Goal: Information Seeking & Learning: Learn about a topic

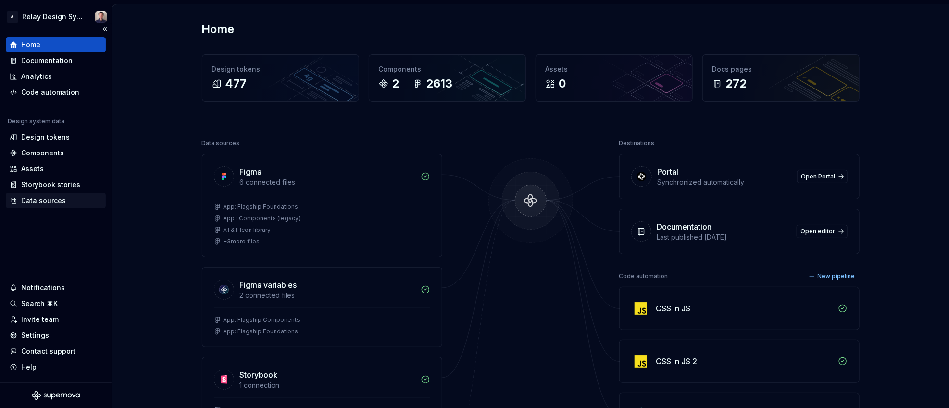
click at [46, 199] on div "Data sources" at bounding box center [43, 201] width 45 height 10
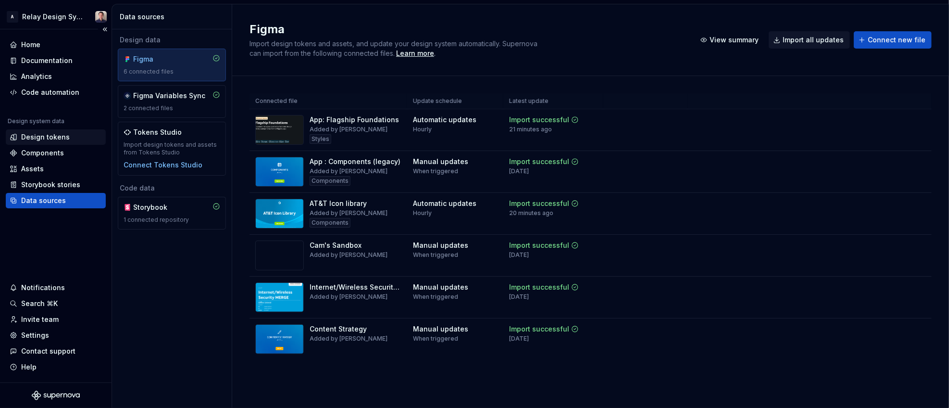
click at [61, 138] on div "Design tokens" at bounding box center [45, 137] width 49 height 10
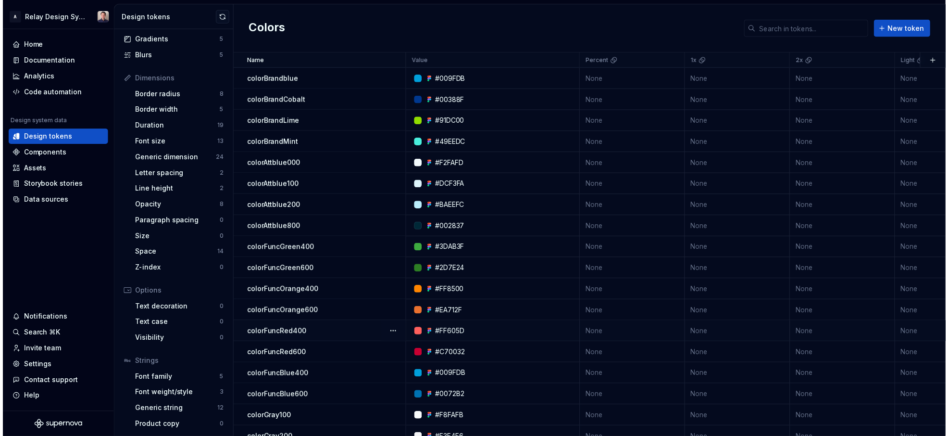
scroll to position [90, 0]
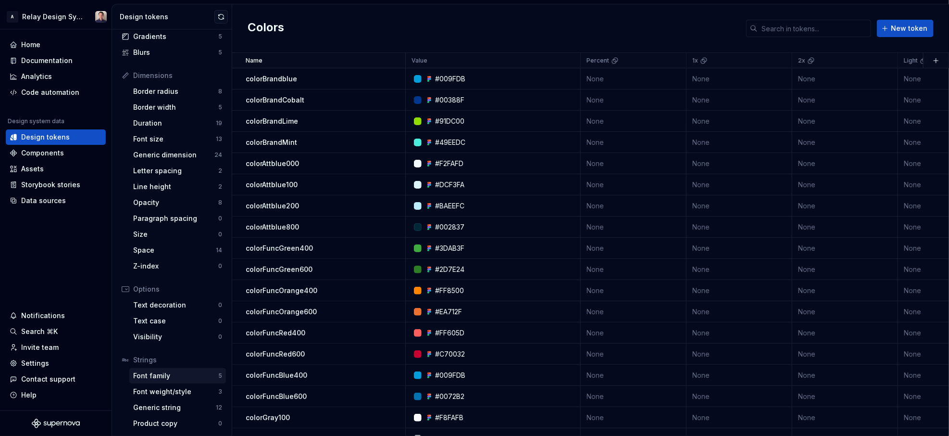
click at [174, 378] on div "Font family" at bounding box center [175, 376] width 85 height 10
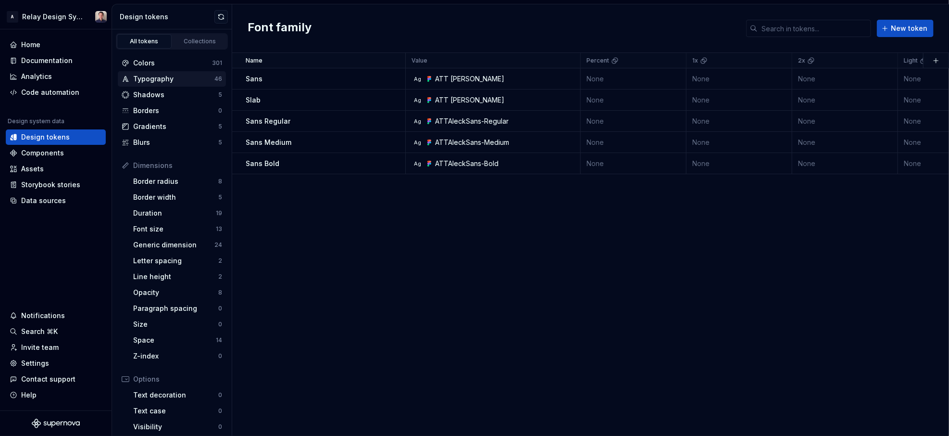
click at [183, 78] on div "Typography" at bounding box center [173, 79] width 81 height 10
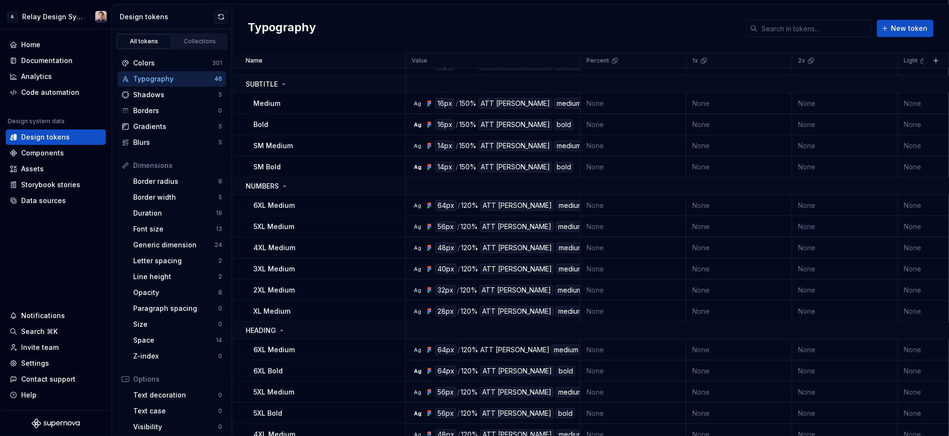
scroll to position [210, 0]
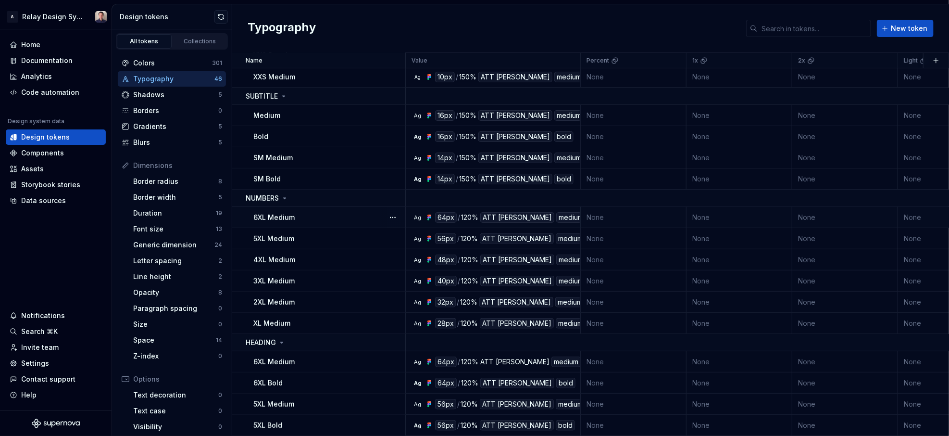
click at [293, 213] on p "6XL Medium" at bounding box center [273, 218] width 41 height 10
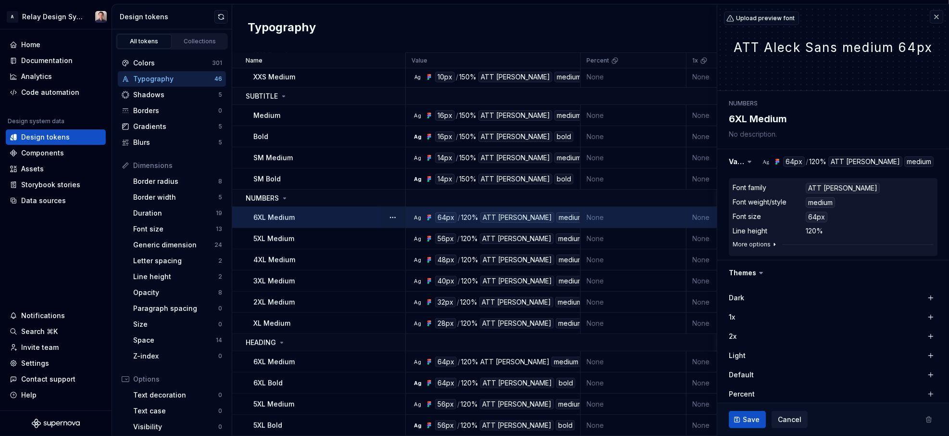
click at [714, 244] on button "More options" at bounding box center [756, 244] width 46 height 8
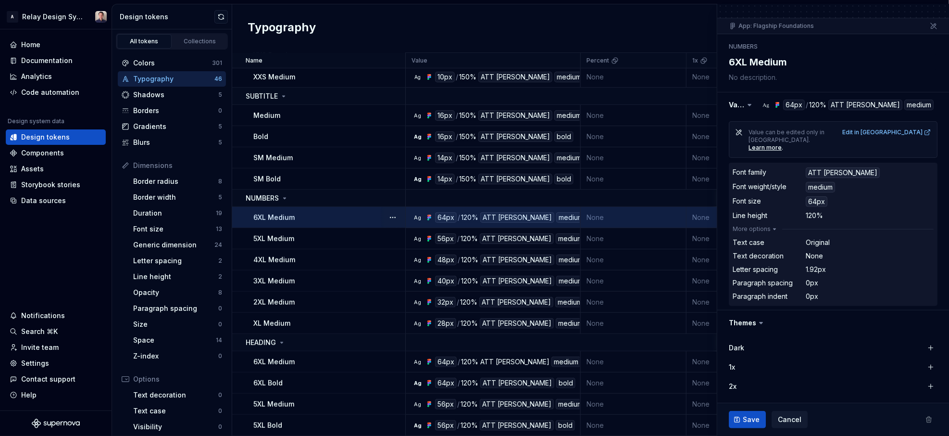
scroll to position [74, 0]
click at [312, 358] on div "6XL Medium" at bounding box center [328, 362] width 151 height 10
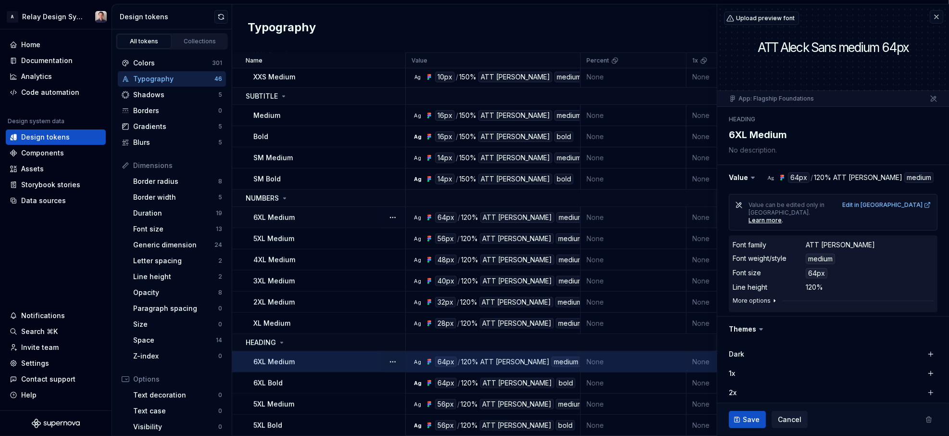
click at [714, 297] on icon "button" at bounding box center [775, 301] width 8 height 8
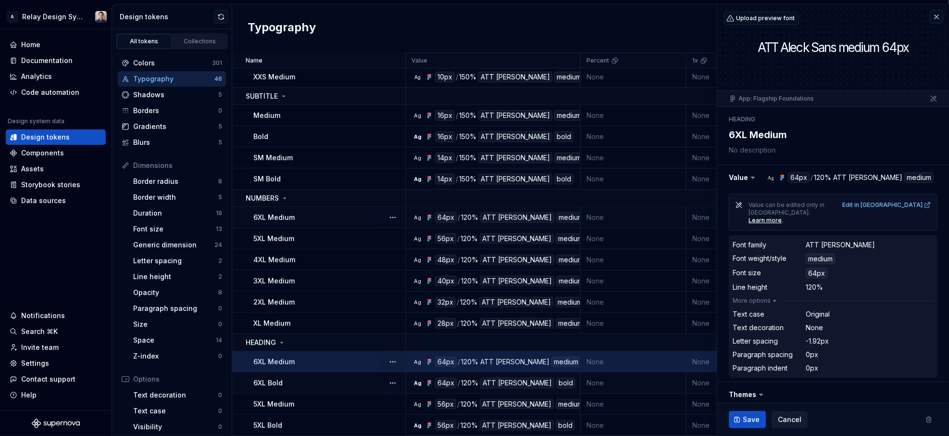
click at [338, 380] on div "6XL Bold" at bounding box center [328, 383] width 151 height 10
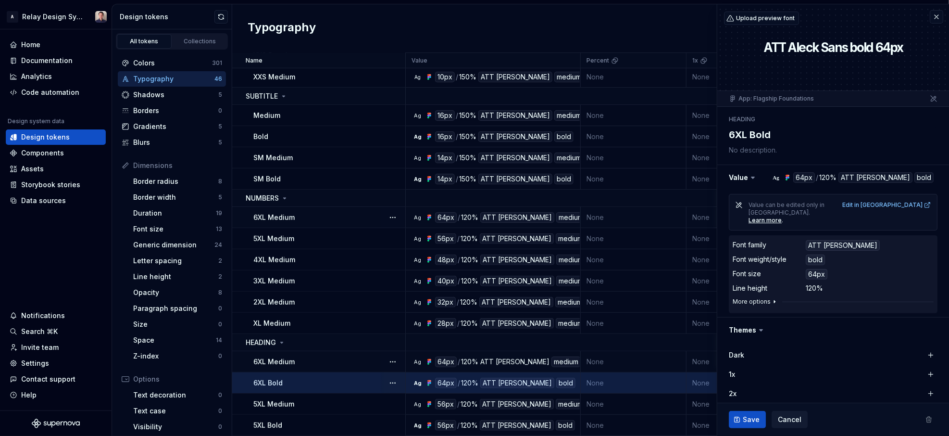
click at [714, 298] on button "More options" at bounding box center [756, 302] width 46 height 8
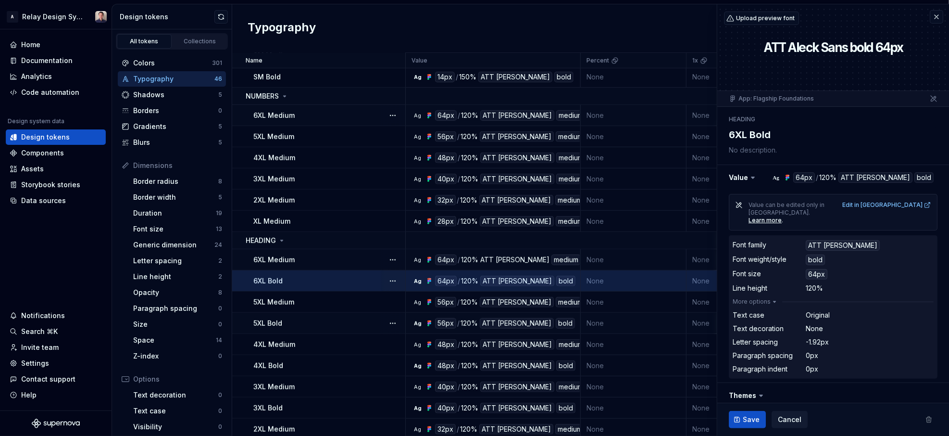
scroll to position [330, 0]
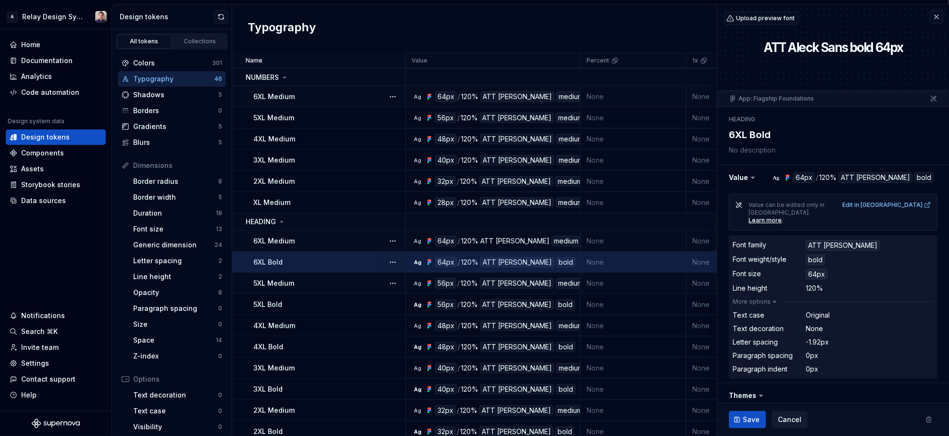
click at [317, 279] on div "5XL Medium" at bounding box center [328, 283] width 151 height 10
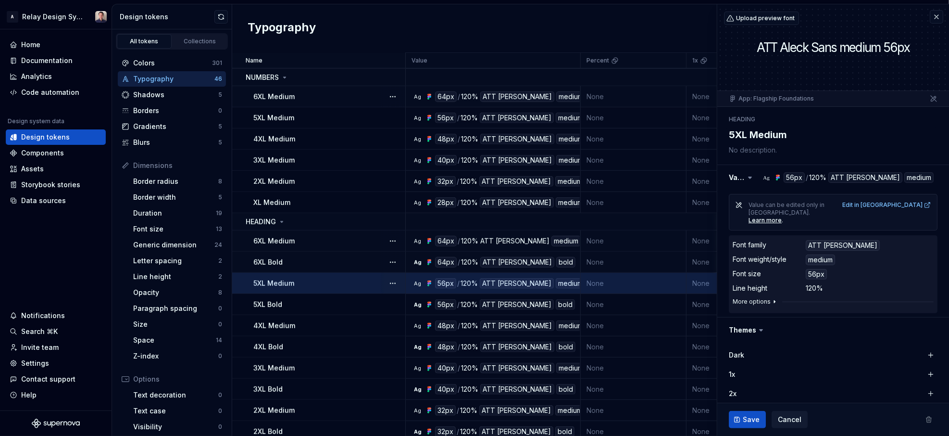
click at [714, 298] on button "More options" at bounding box center [756, 302] width 46 height 8
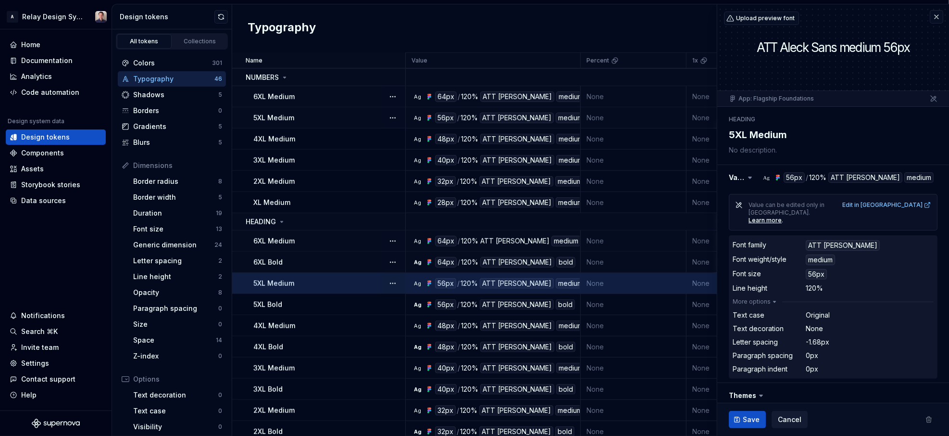
click at [324, 116] on div "5XL Medium" at bounding box center [328, 118] width 151 height 10
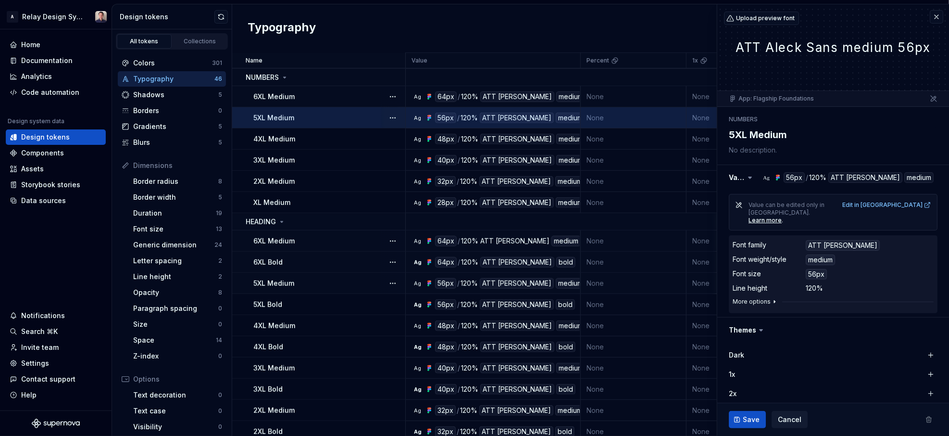
click at [714, 298] on button "More options" at bounding box center [756, 302] width 46 height 8
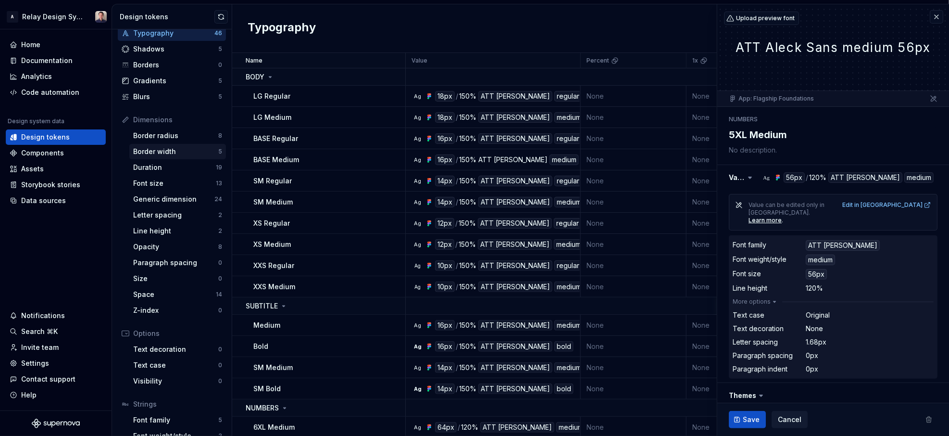
scroll to position [90, 0]
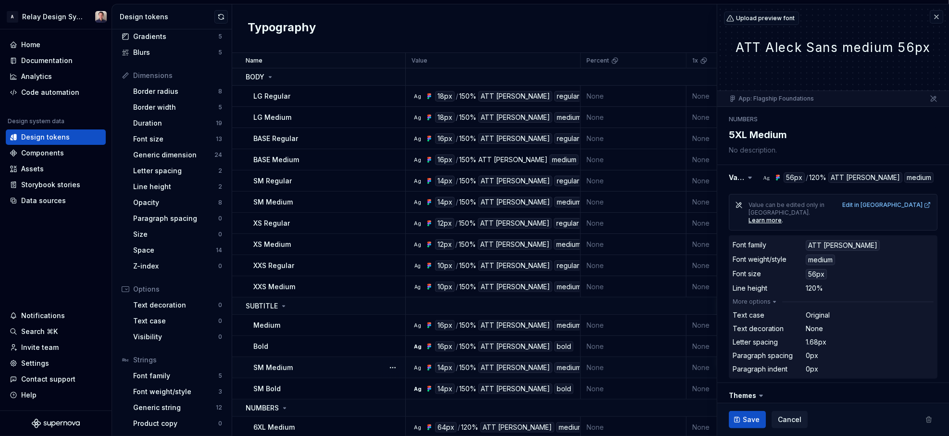
type textarea "*"
